Goal: Use online tool/utility: Utilize a website feature to perform a specific function

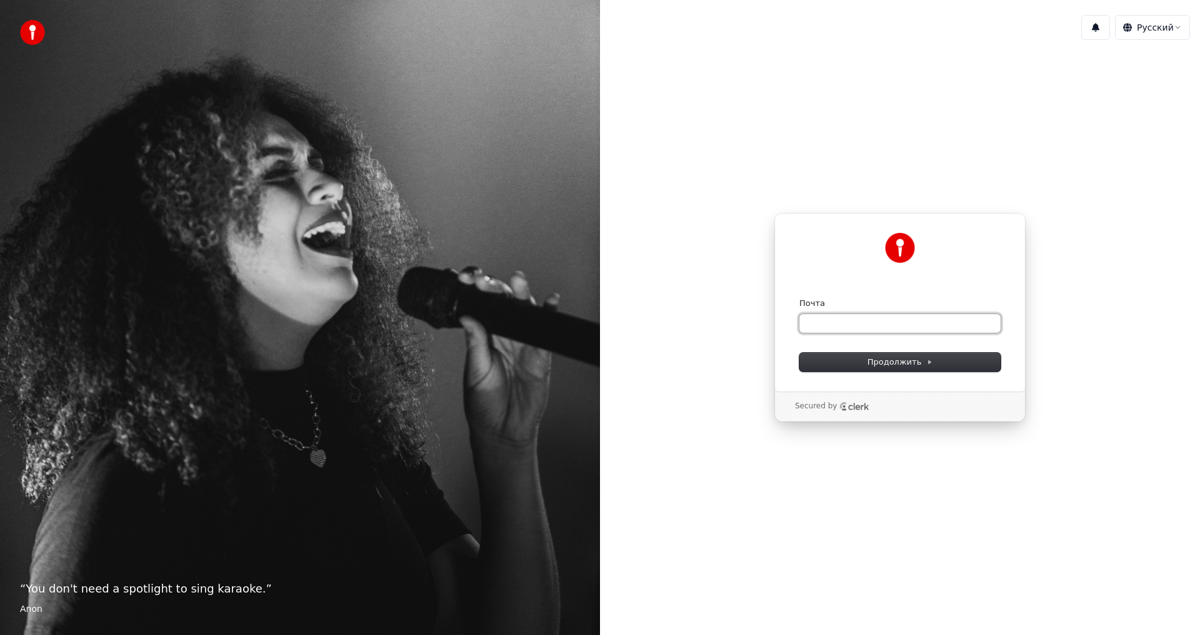
click at [835, 324] on input "Почта" at bounding box center [899, 323] width 201 height 19
type input "*"
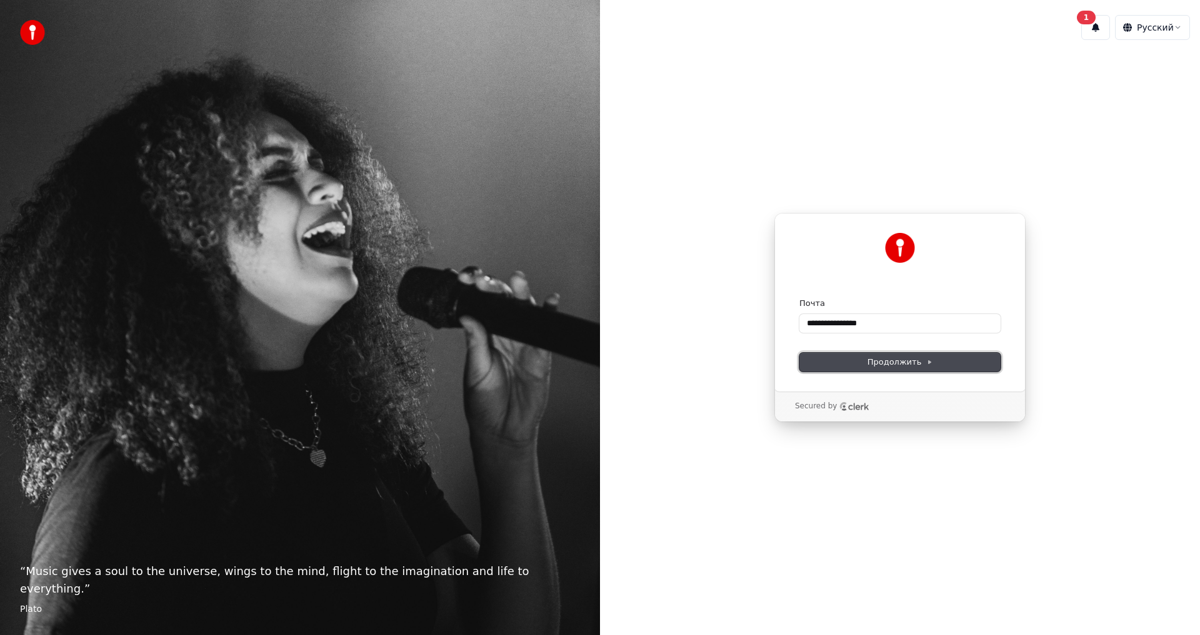
click at [839, 356] on button "Продолжить" at bounding box center [899, 362] width 201 height 19
type input "**********"
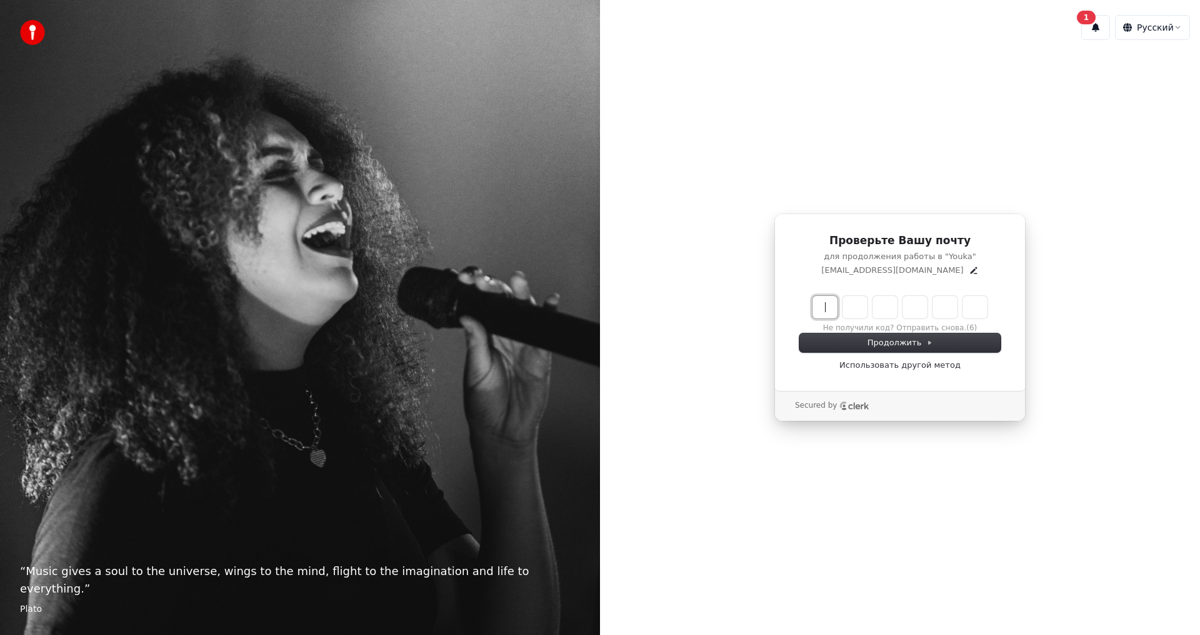
paste input "******"
type input "******"
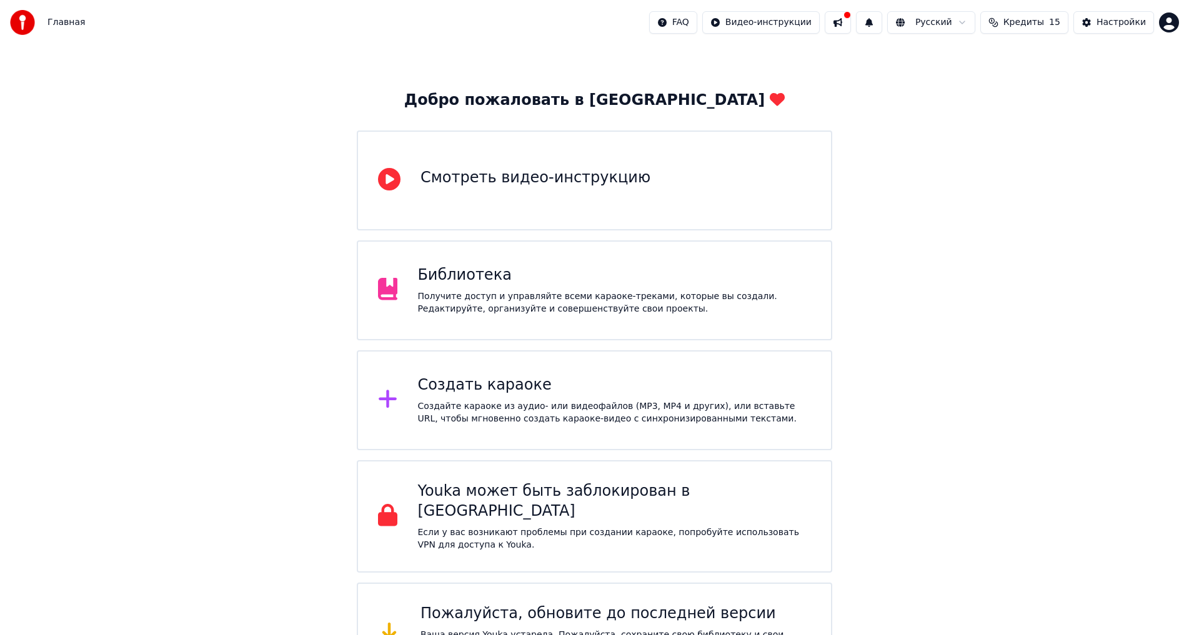
scroll to position [7, 0]
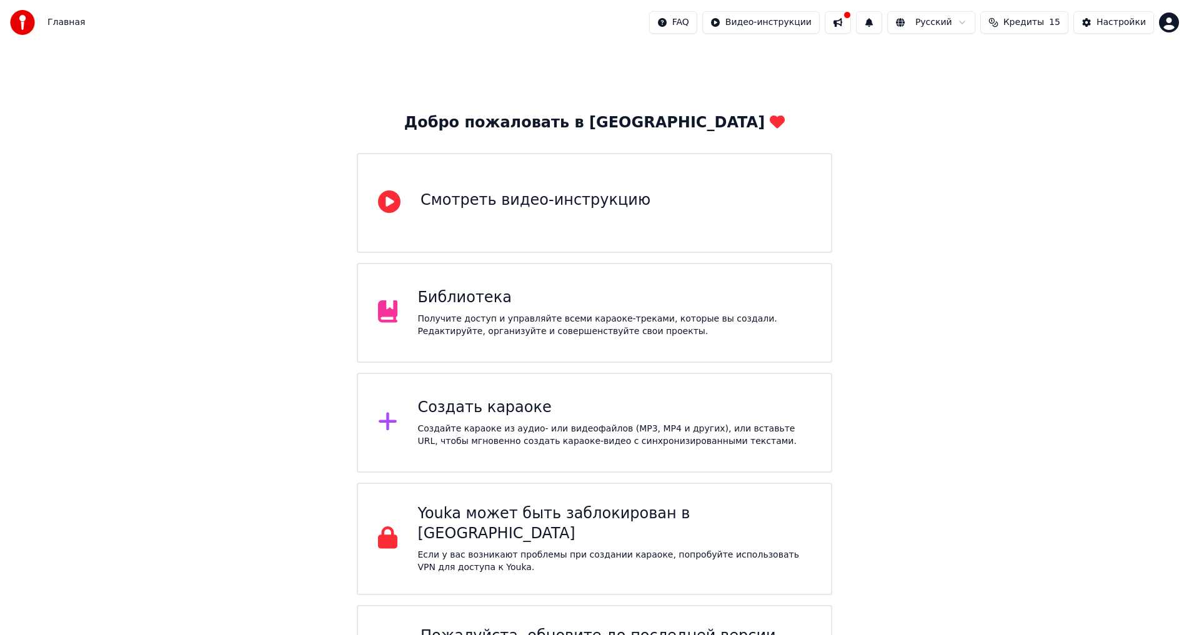
click at [463, 413] on div "Создать караоке" at bounding box center [614, 408] width 394 height 20
click at [1027, 22] on span "Кредиты" at bounding box center [1024, 22] width 41 height 12
click at [1016, 116] on button "Обновить" at bounding box center [1025, 115] width 76 height 22
click at [964, 82] on td "15" at bounding box center [946, 83] width 60 height 22
click at [946, 86] on td "15" at bounding box center [946, 83] width 60 height 22
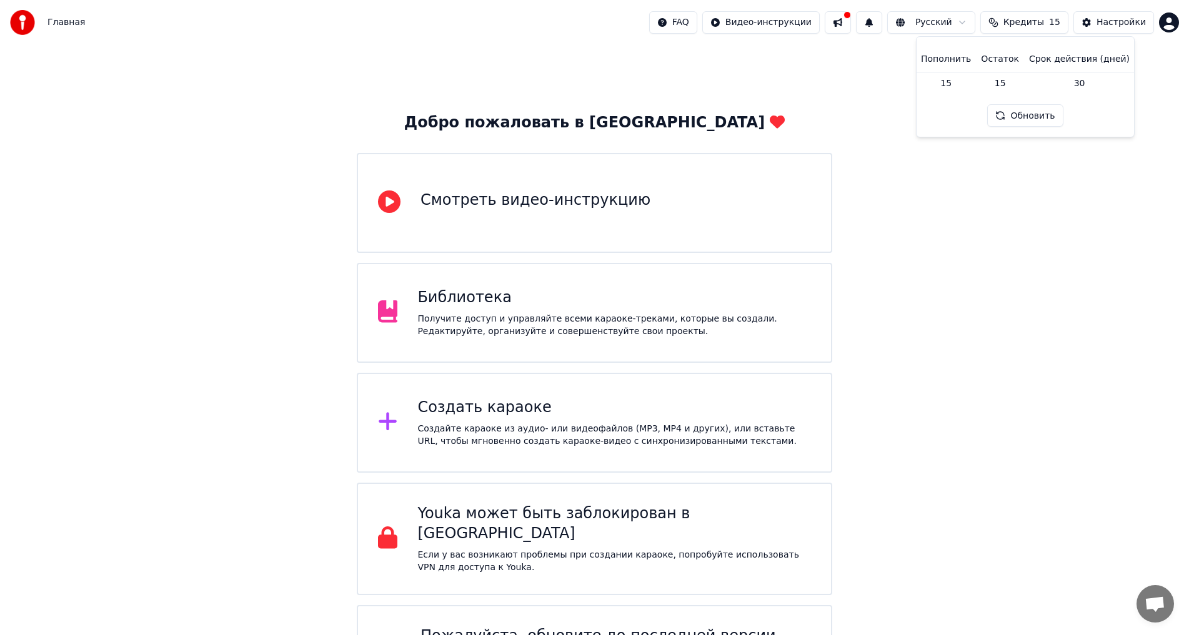
click at [974, 86] on td "15" at bounding box center [946, 83] width 60 height 22
click at [994, 171] on div "Добро пожаловать в Youka Смотреть видео-инструкцию Библиотека Получите доступ и…" at bounding box center [594, 374] width 1189 height 672
click at [1124, 20] on div "Настройки" at bounding box center [1121, 22] width 49 height 12
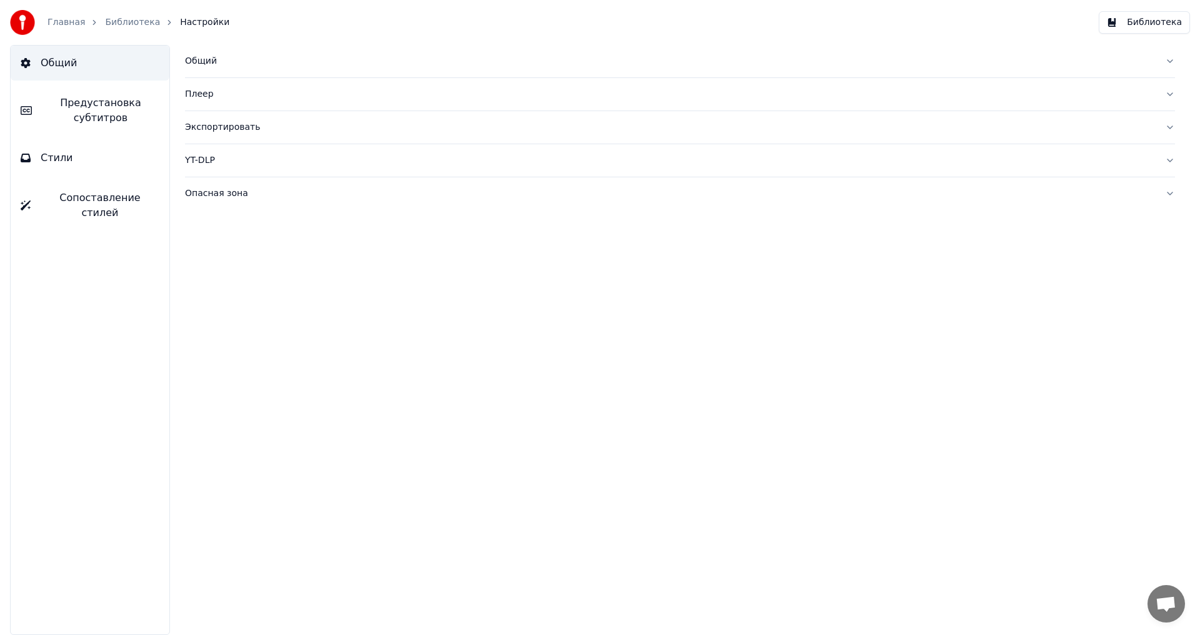
click at [67, 20] on link "Главная" at bounding box center [65, 22] width 37 height 12
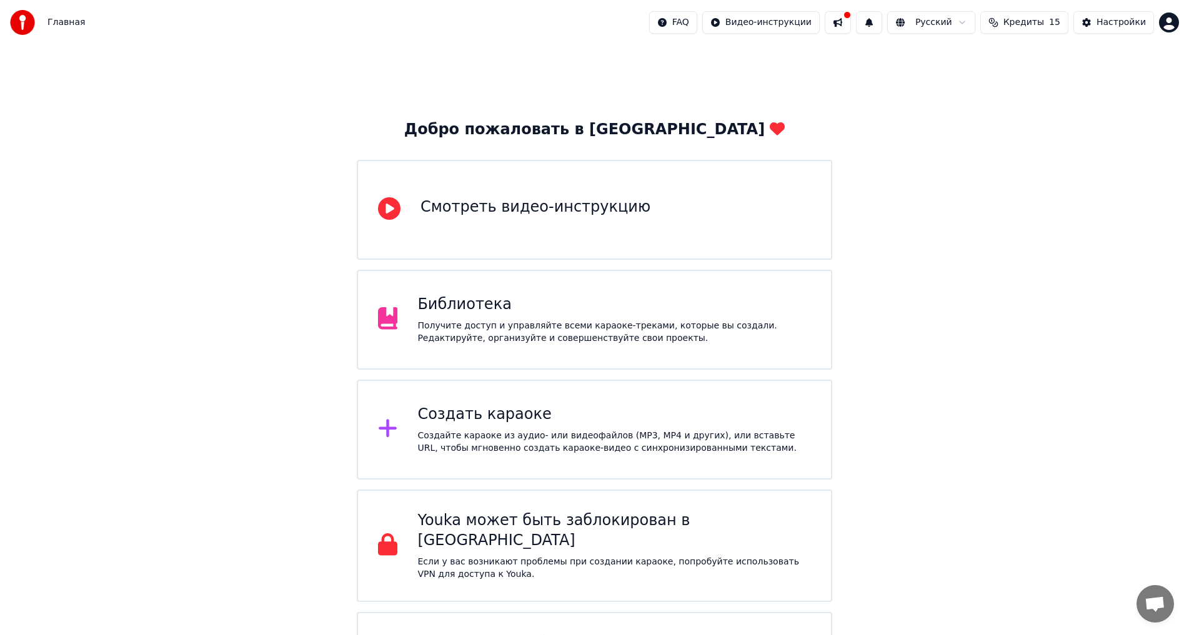
scroll to position [62, 0]
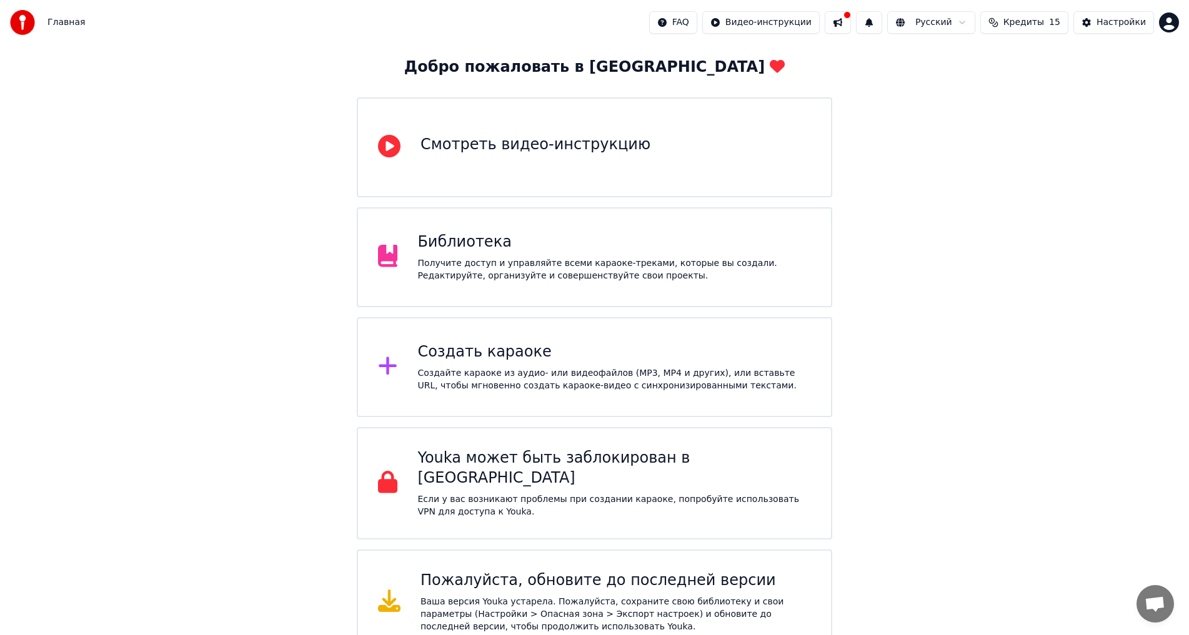
click at [389, 147] on icon at bounding box center [389, 146] width 22 height 22
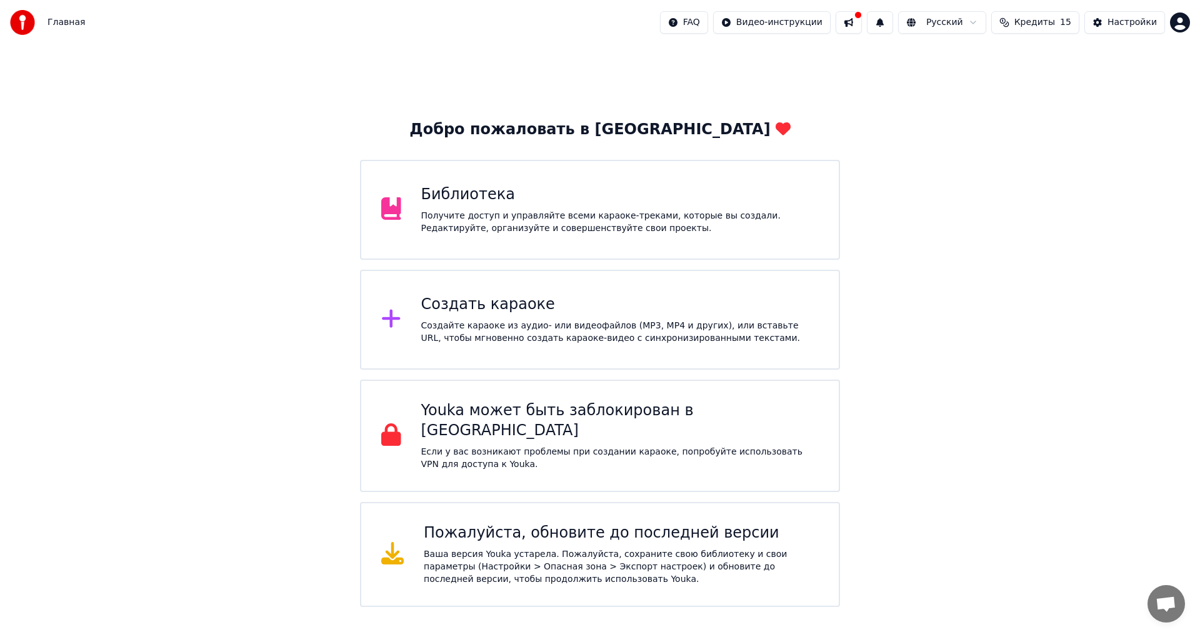
click at [510, 311] on div "Создать караоке" at bounding box center [620, 305] width 398 height 20
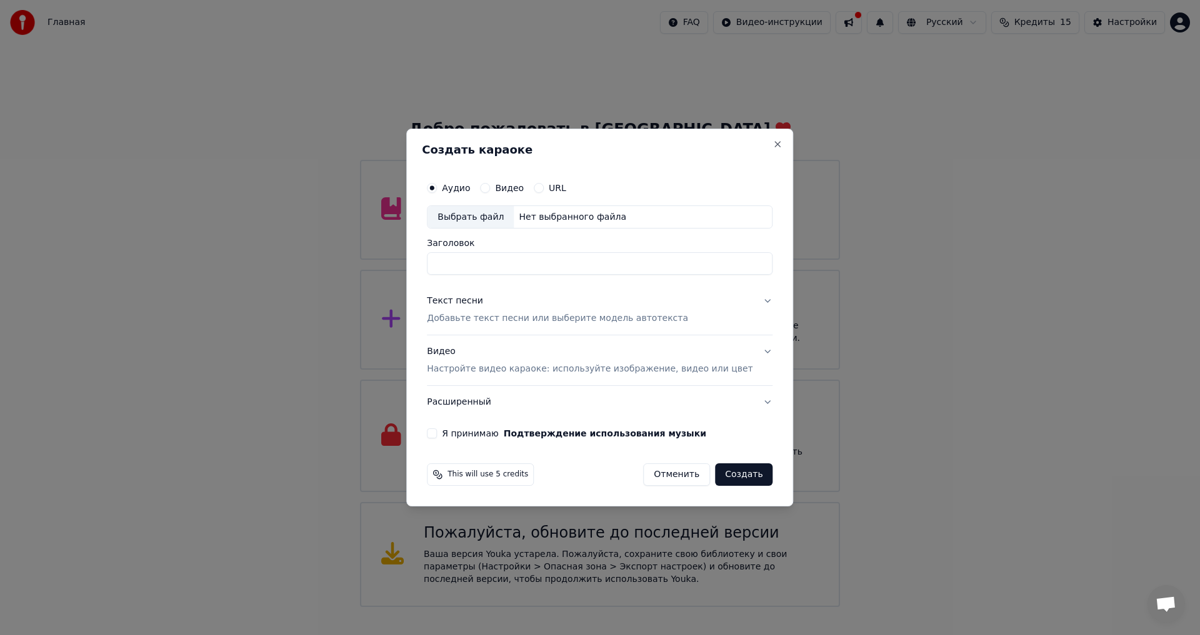
click at [492, 214] on div "Выбрать файл" at bounding box center [470, 217] width 86 height 22
type input "**********"
click at [437, 436] on button "Я принимаю Подтверждение использования музыки" at bounding box center [432, 434] width 10 height 10
click at [729, 476] on button "Создать" at bounding box center [743, 475] width 57 height 22
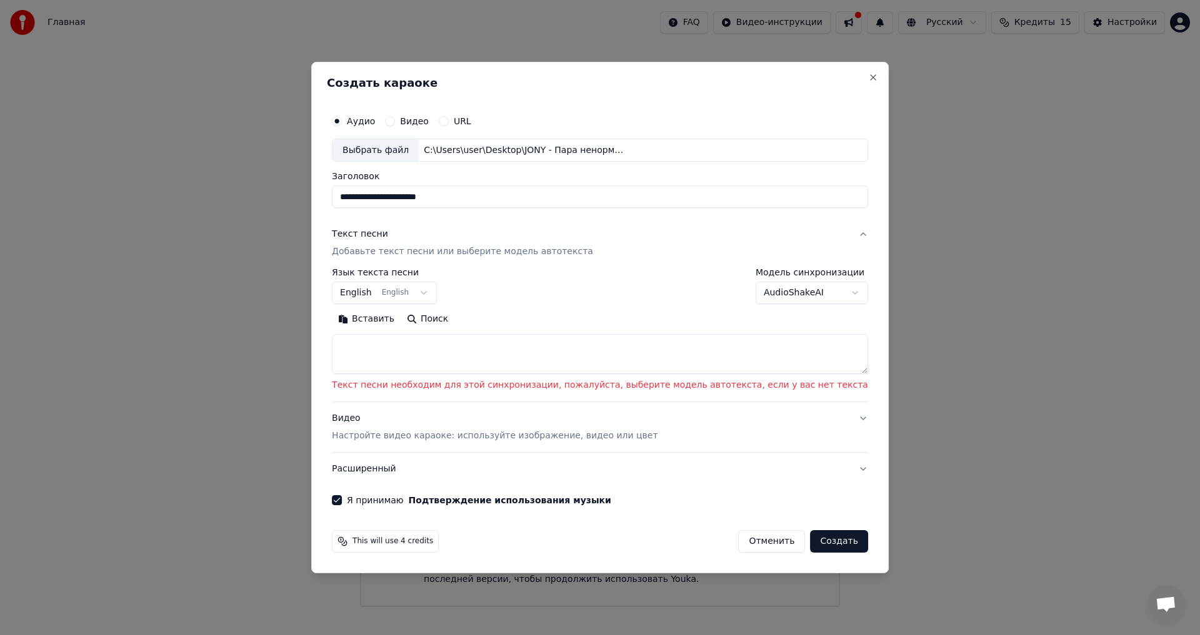
click at [461, 391] on p "Текст песни необходим для этой синхронизации, пожалуйста, выберите модель автот…" at bounding box center [600, 386] width 536 height 12
click at [812, 292] on body "Главная FAQ Видео-инструкции Русский Кредиты 15 Настройки Добро пожаловать в Yo…" at bounding box center [600, 303] width 1200 height 607
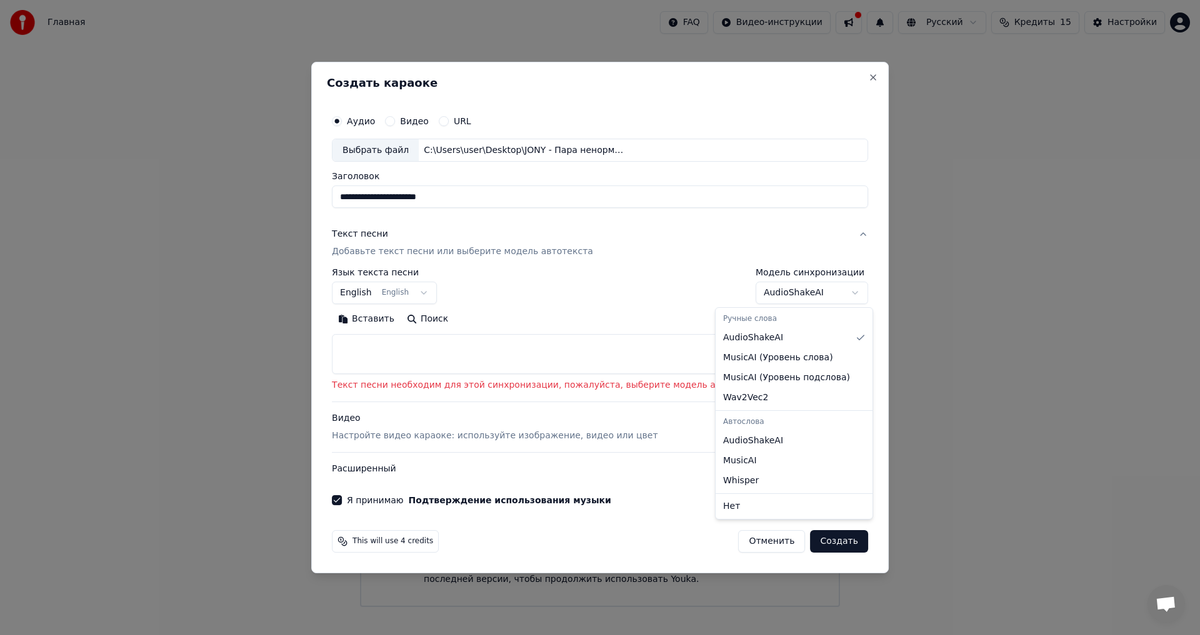
select select "**********"
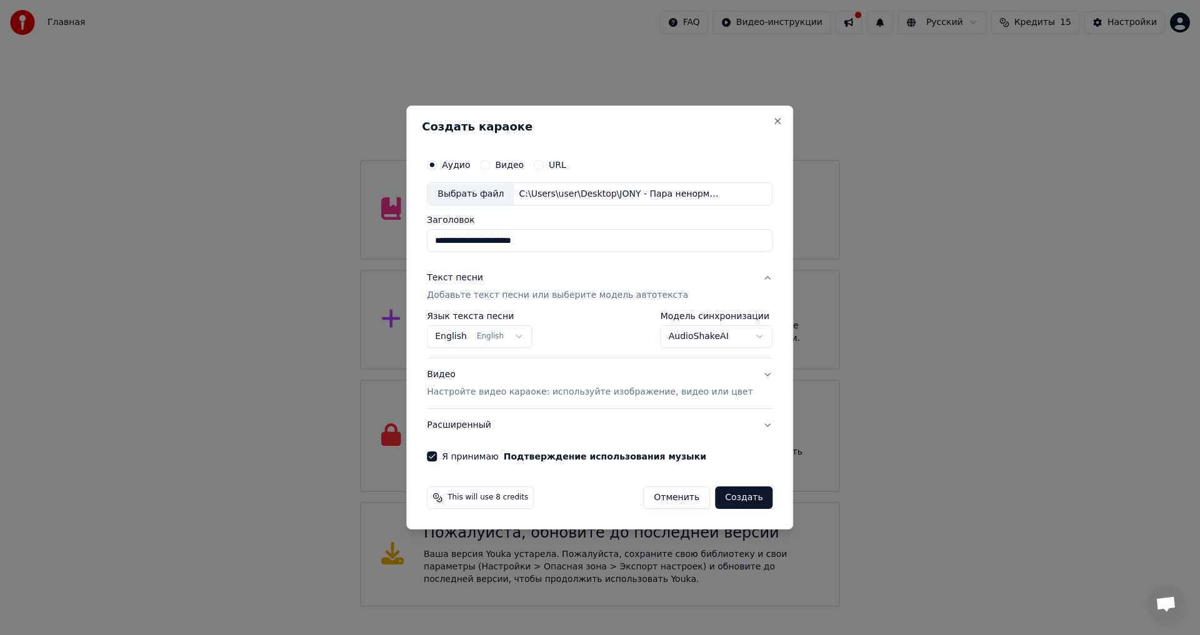
click at [726, 500] on button "Создать" at bounding box center [743, 498] width 57 height 22
